Goal: Find specific page/section: Find specific page/section

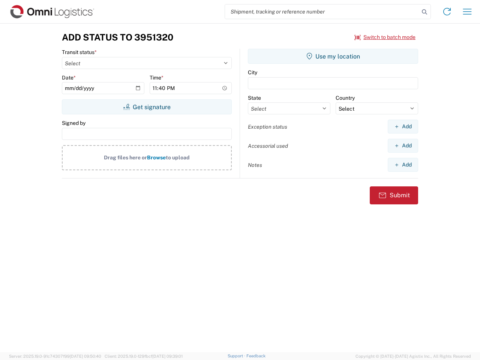
click at [322, 12] on input "search" at bounding box center [322, 11] width 194 height 14
click at [424, 12] on icon at bounding box center [424, 12] width 10 height 10
click at [447, 12] on icon at bounding box center [447, 12] width 12 height 12
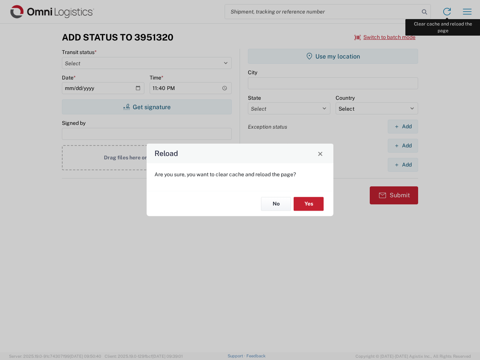
click at [467, 12] on div "Reload Are you sure, you want to clear cache and reload the page? No Yes" at bounding box center [240, 180] width 480 height 360
click at [385, 37] on div "Reload Are you sure, you want to clear cache and reload the page? No Yes" at bounding box center [240, 180] width 480 height 360
click at [147, 107] on div "Reload Are you sure, you want to clear cache and reload the page? No Yes" at bounding box center [240, 180] width 480 height 360
click at [333, 56] on div "Reload Are you sure, you want to clear cache and reload the page? No Yes" at bounding box center [240, 180] width 480 height 360
click at [403, 126] on div "Reload Are you sure, you want to clear cache and reload the page? No Yes" at bounding box center [240, 180] width 480 height 360
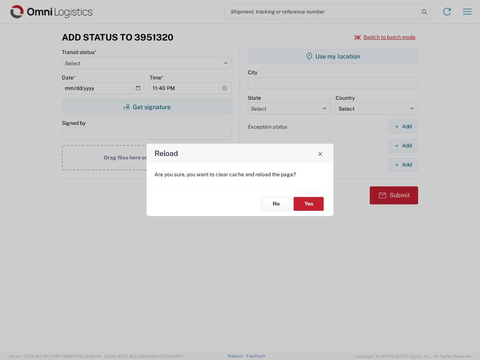
click at [403, 145] on div "Reload Are you sure, you want to clear cache and reload the page? No Yes" at bounding box center [240, 180] width 480 height 360
click at [403, 165] on div "Reload Are you sure, you want to clear cache and reload the page? No Yes" at bounding box center [240, 180] width 480 height 360
